Goal: Transaction & Acquisition: Book appointment/travel/reservation

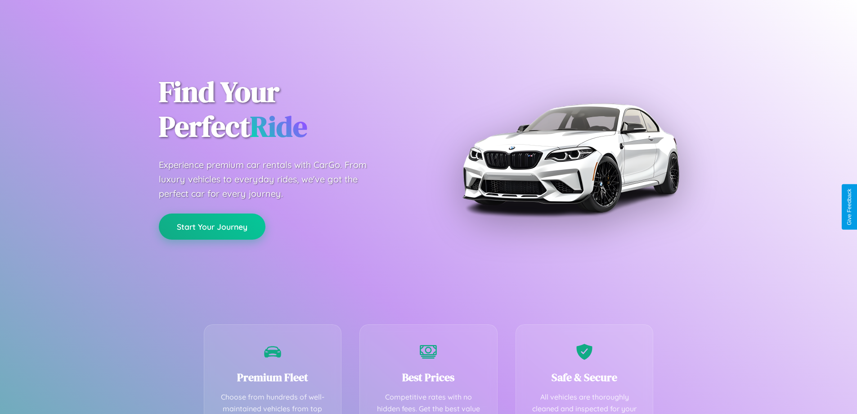
click at [212, 226] on button "Start Your Journey" at bounding box center [212, 226] width 107 height 26
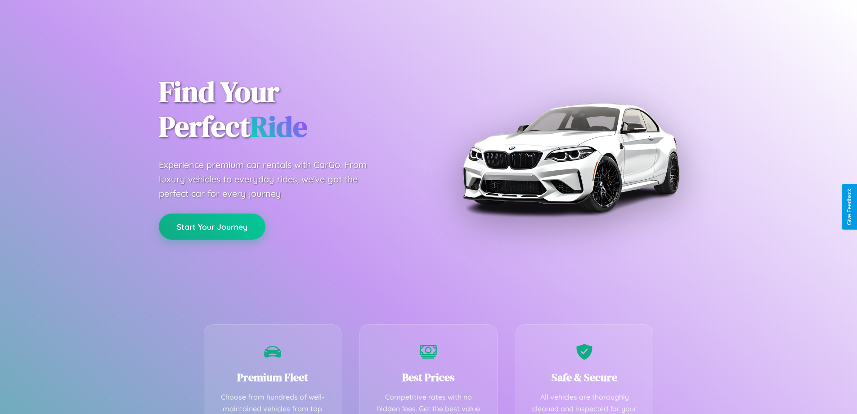
click at [212, 226] on button "Start Your Journey" at bounding box center [212, 226] width 107 height 26
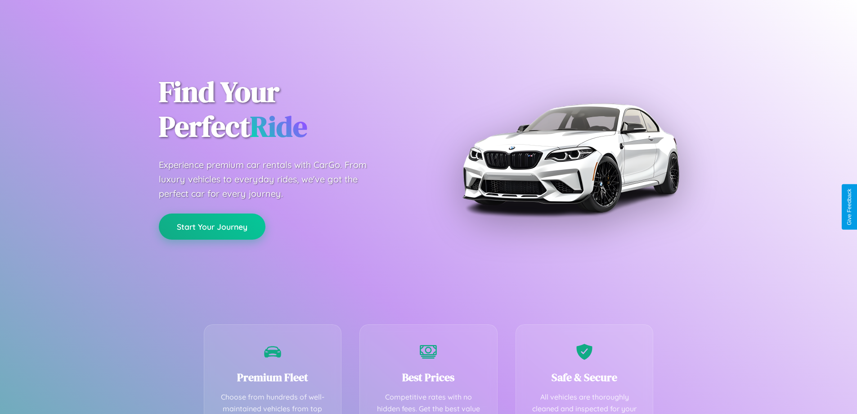
click at [212, 226] on button "Start Your Journey" at bounding box center [212, 226] width 107 height 26
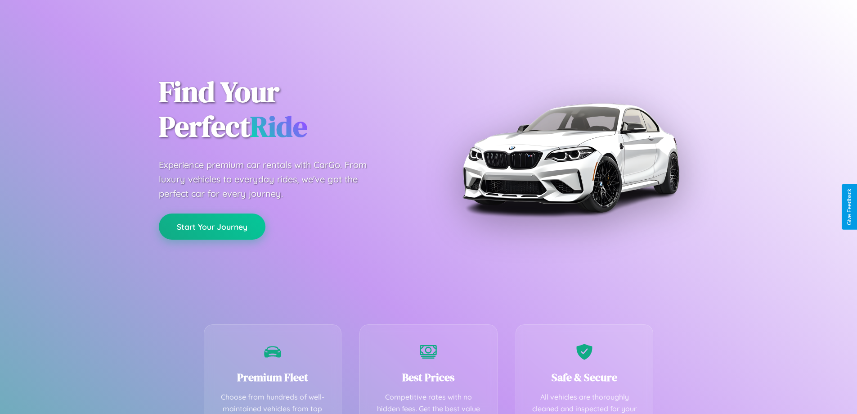
click at [212, 226] on button "Start Your Journey" at bounding box center [212, 226] width 107 height 26
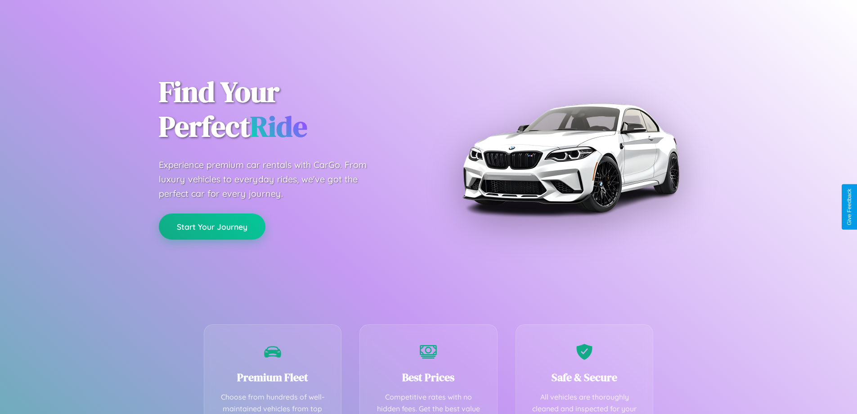
click at [212, 226] on button "Start Your Journey" at bounding box center [212, 226] width 107 height 26
